Goal: Information Seeking & Learning: Understand process/instructions

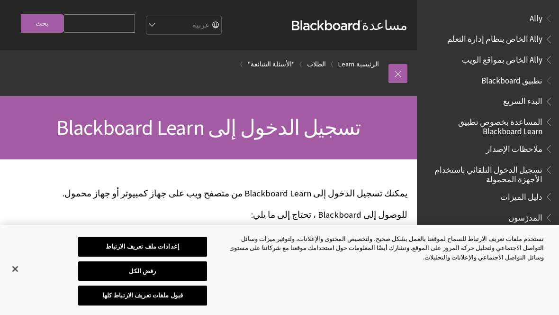
scroll to position [750, 0]
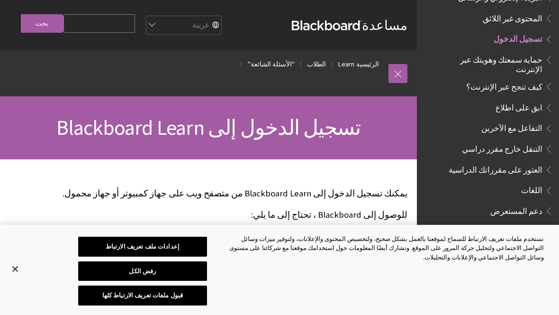
click at [520, 31] on span "تسجيل الدخول" at bounding box center [495, 39] width 117 height 16
click at [528, 31] on span "تسجيل الدخول" at bounding box center [518, 37] width 49 height 13
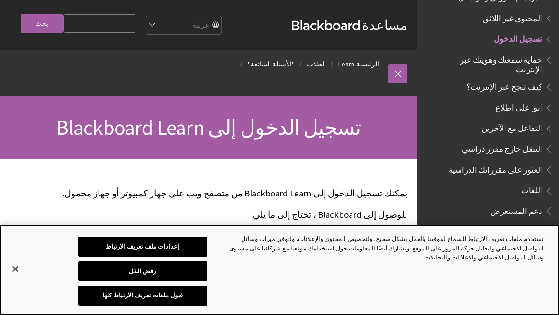
click at [186, 299] on button "قبول ملفات تعريف الارتباط كلها" at bounding box center [142, 295] width 128 height 20
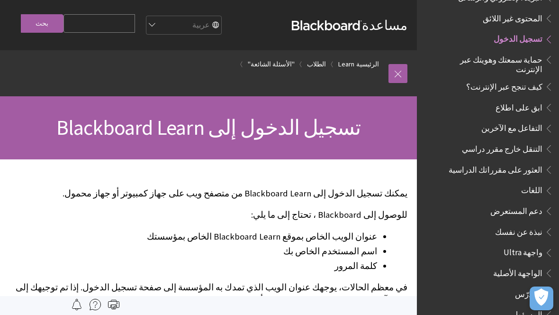
click at [522, 31] on span "تسجيل الدخول" at bounding box center [518, 37] width 49 height 13
click at [393, 73] on link at bounding box center [398, 73] width 19 height 19
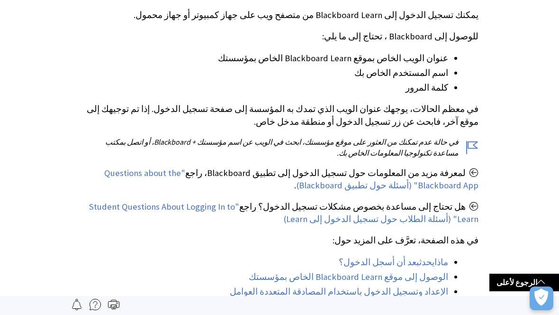
scroll to position [0, 0]
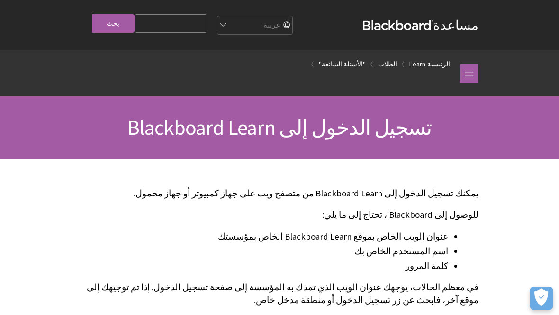
click at [427, 30] on strong "Blackboard" at bounding box center [398, 25] width 70 height 10
click at [423, 30] on strong "Blackboard" at bounding box center [398, 25] width 70 height 10
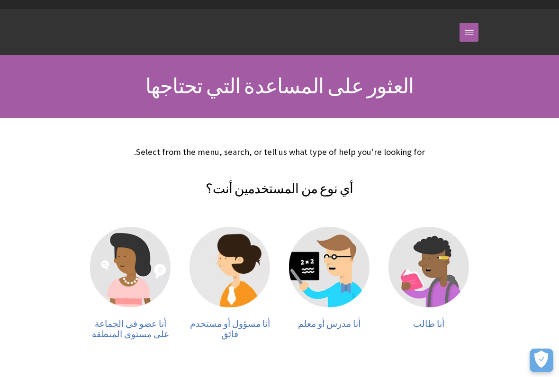
scroll to position [126, 0]
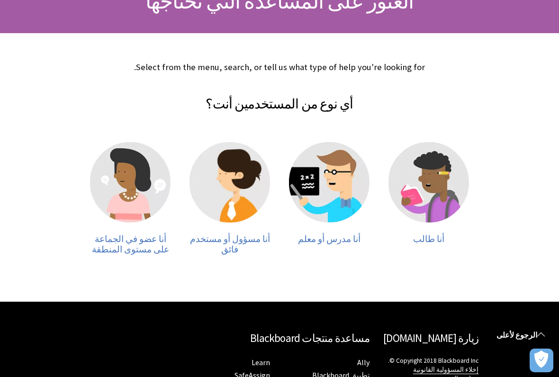
click at [446, 197] on img at bounding box center [429, 182] width 81 height 81
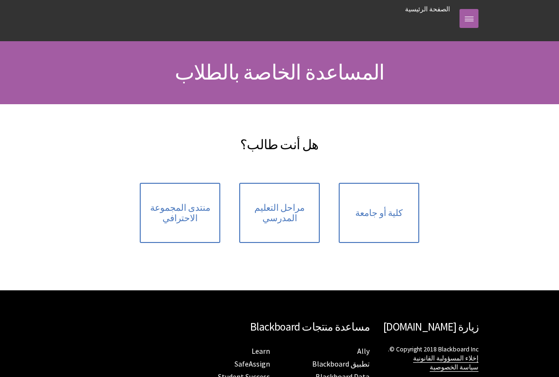
scroll to position [55, 0]
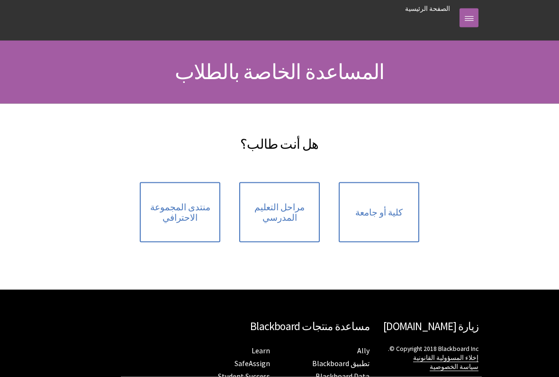
click at [392, 221] on link "كلية أو جامعة" at bounding box center [379, 213] width 81 height 60
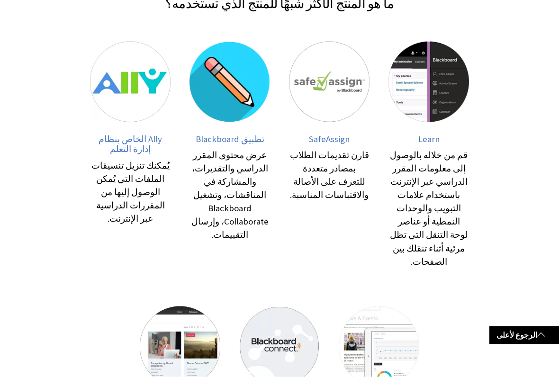
scroll to position [196, 0]
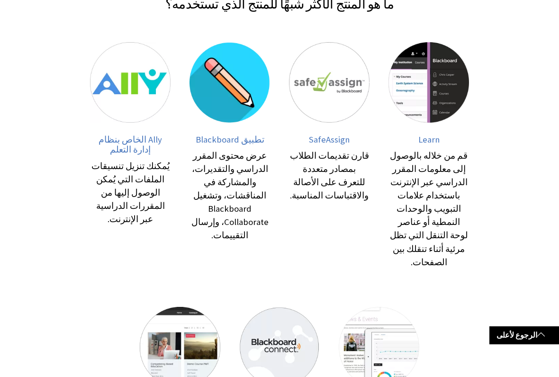
click at [439, 145] on span "Learn" at bounding box center [429, 139] width 21 height 11
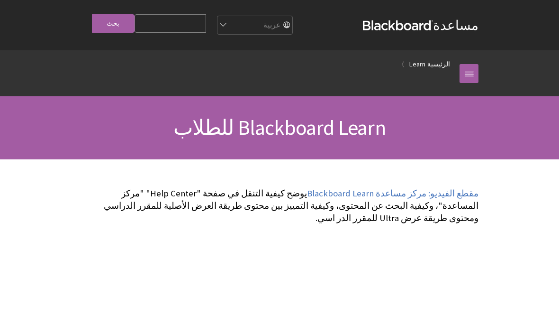
click at [470, 75] on link at bounding box center [469, 73] width 19 height 19
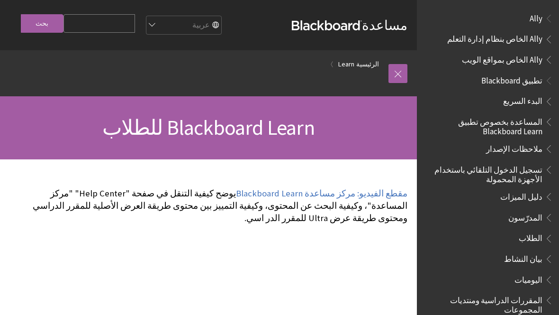
click at [531, 81] on span "تطبيق Blackboard" at bounding box center [512, 79] width 61 height 13
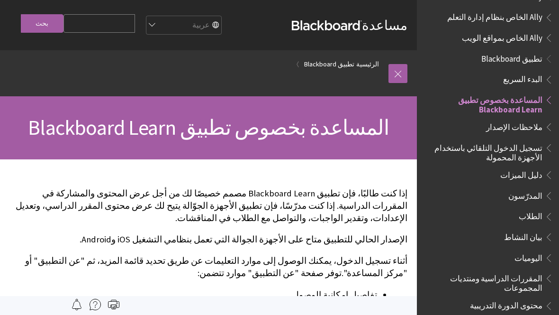
scroll to position [12, 0]
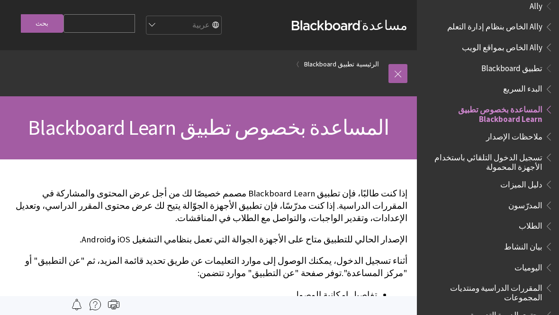
click at [527, 159] on span "تسجيل الدخول التلقائي باستخدام الأجهزة المحمولة" at bounding box center [486, 160] width 114 height 22
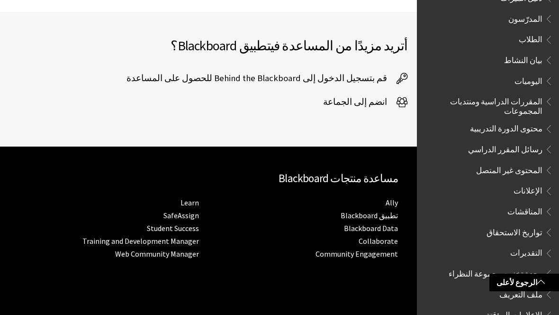
scroll to position [2175, 0]
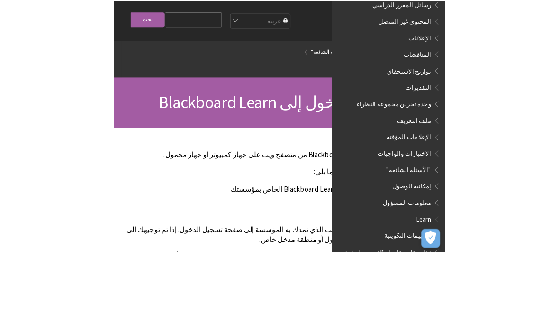
scroll to position [0, -144]
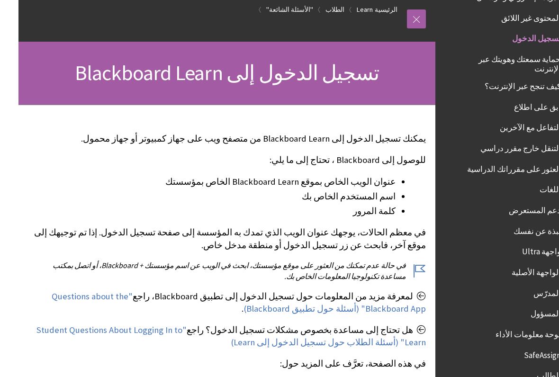
scroll to position [63, -18]
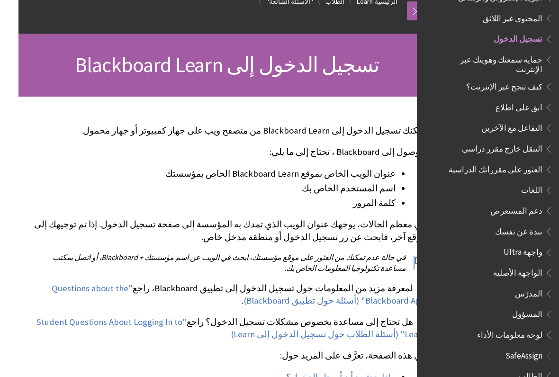
click at [533, 245] on span "واجهة Ultra" at bounding box center [523, 251] width 39 height 13
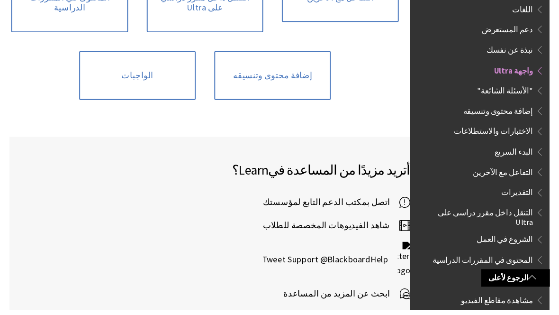
scroll to position [846, 0]
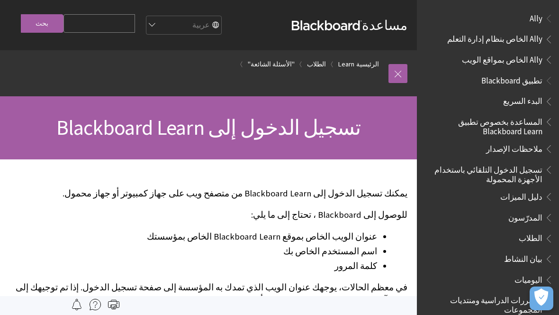
scroll to position [750, 0]
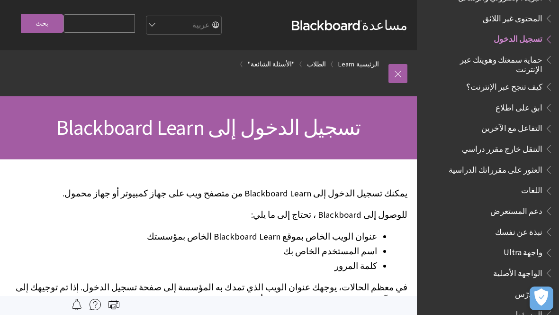
click at [353, 21] on strong "Blackboard" at bounding box center [327, 25] width 70 height 10
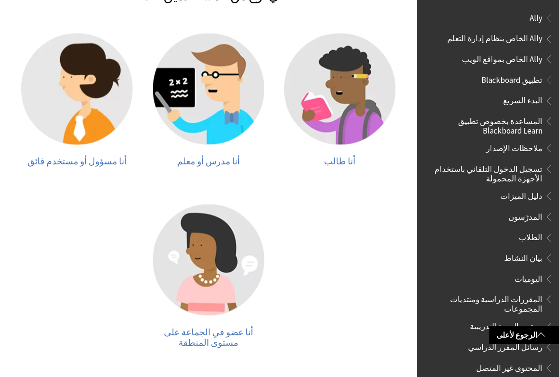
scroll to position [235, 0]
click at [352, 135] on img at bounding box center [339, 88] width 111 height 111
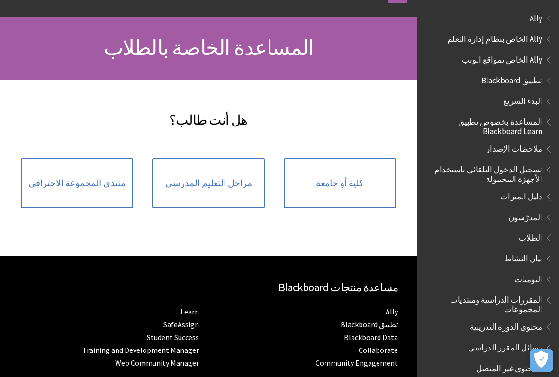
scroll to position [79, 0]
click at [358, 181] on span "كلية أو جامعة" at bounding box center [339, 184] width 47 height 10
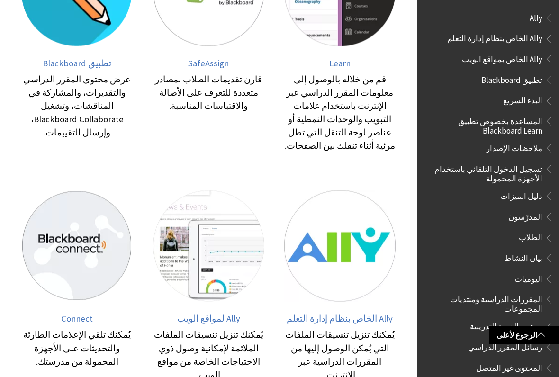
scroll to position [303, 0]
click at [371, 81] on div "قم من خلاله بالوصول إلى معلومات المقرر الدراسي عبر الإنترنت باستخدام علامات الت…" at bounding box center [340, 113] width 112 height 80
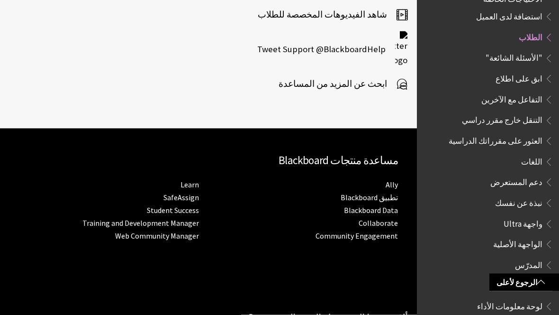
scroll to position [1360, 0]
click at [197, 179] on link "Learn" at bounding box center [190, 184] width 18 height 10
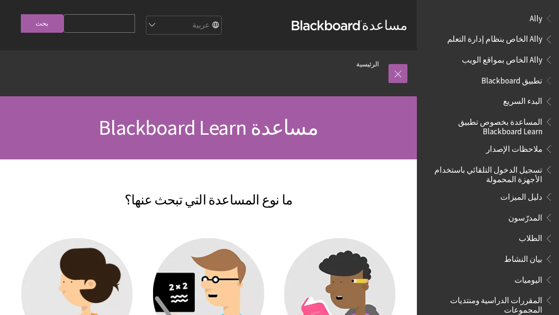
scroll to position [537, 0]
